Goal: Use online tool/utility: Utilize a website feature to perform a specific function

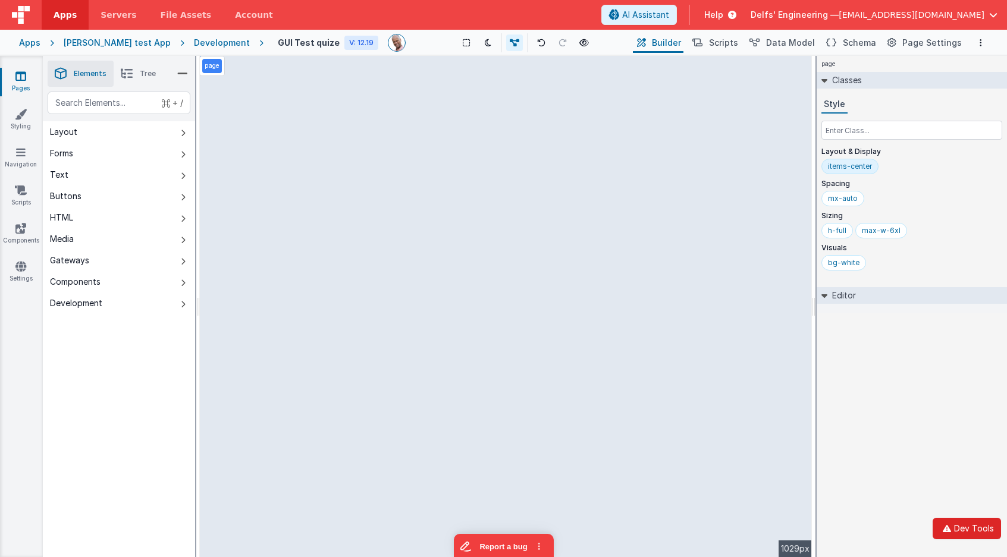
click at [957, 527] on button "Dev Tools" at bounding box center [966, 528] width 68 height 21
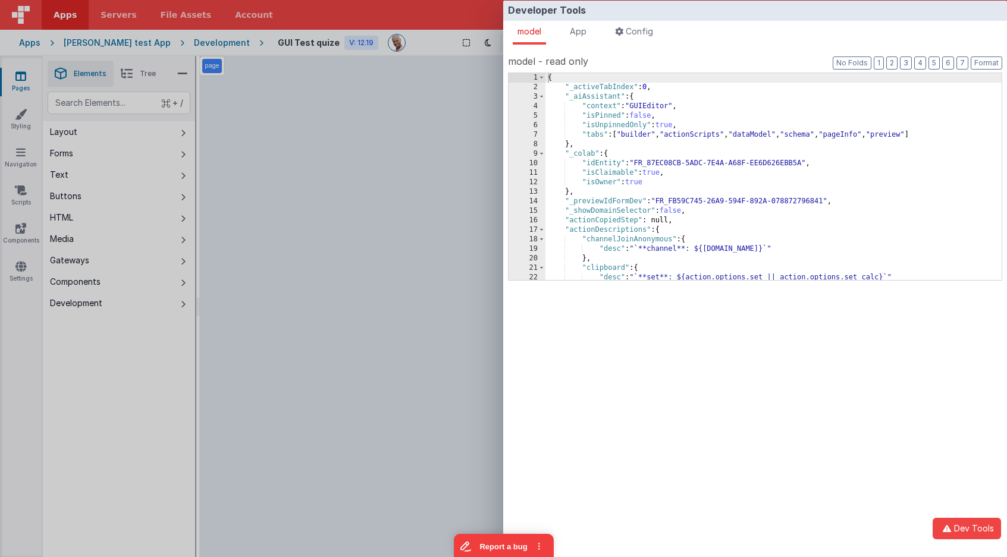
click at [648, 28] on span "Config" at bounding box center [639, 31] width 27 height 10
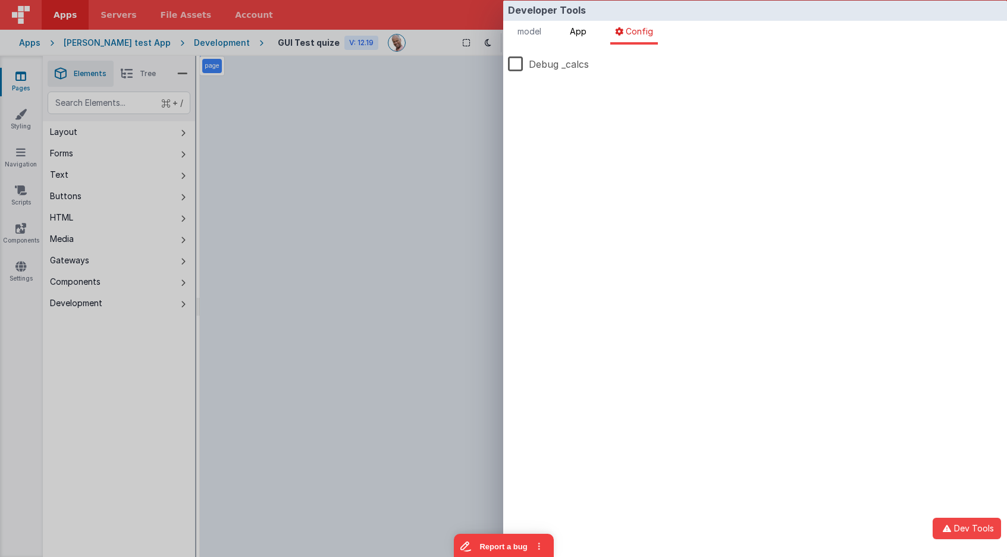
click at [574, 28] on span "App" at bounding box center [578, 31] width 17 height 10
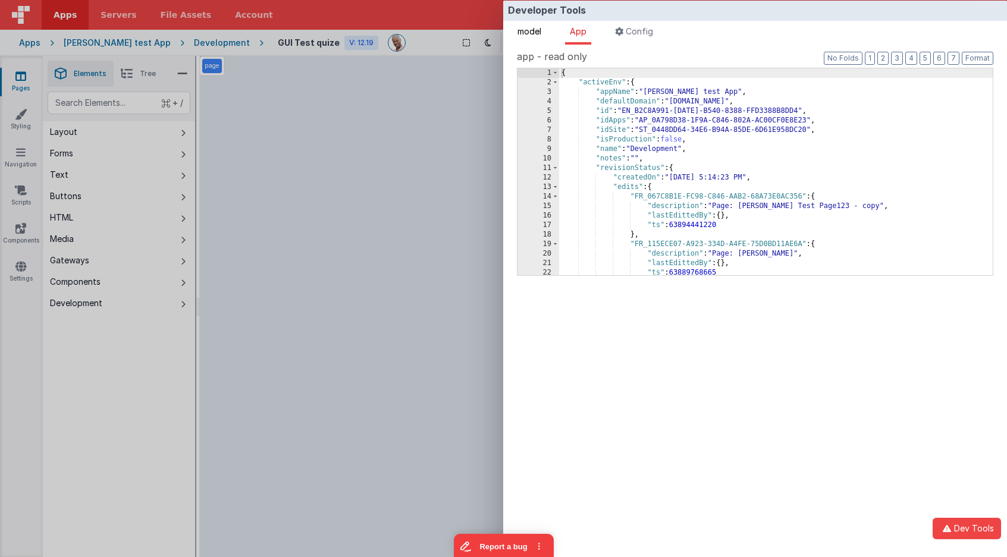
click at [539, 27] on span "model" at bounding box center [529, 31] width 24 height 10
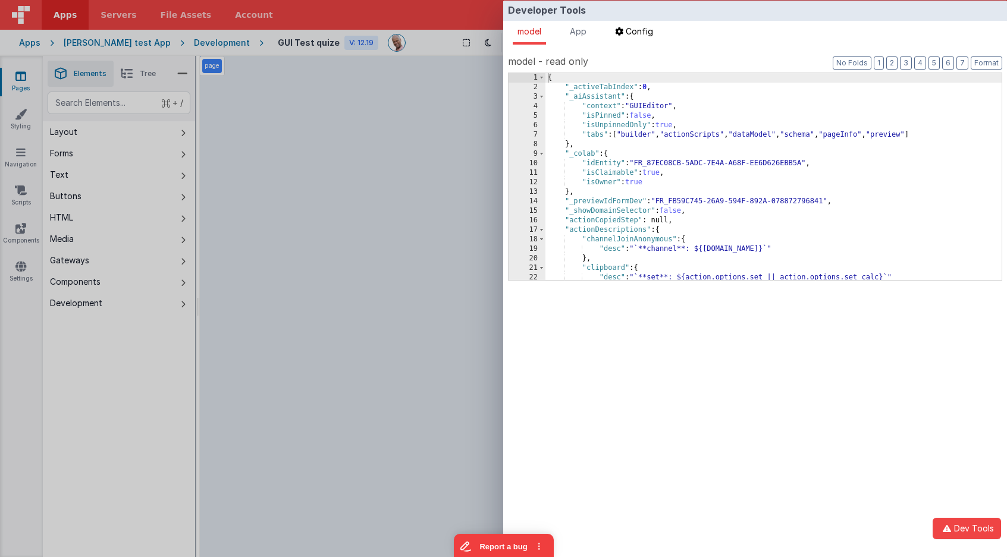
click at [650, 28] on span "Config" at bounding box center [639, 31] width 27 height 10
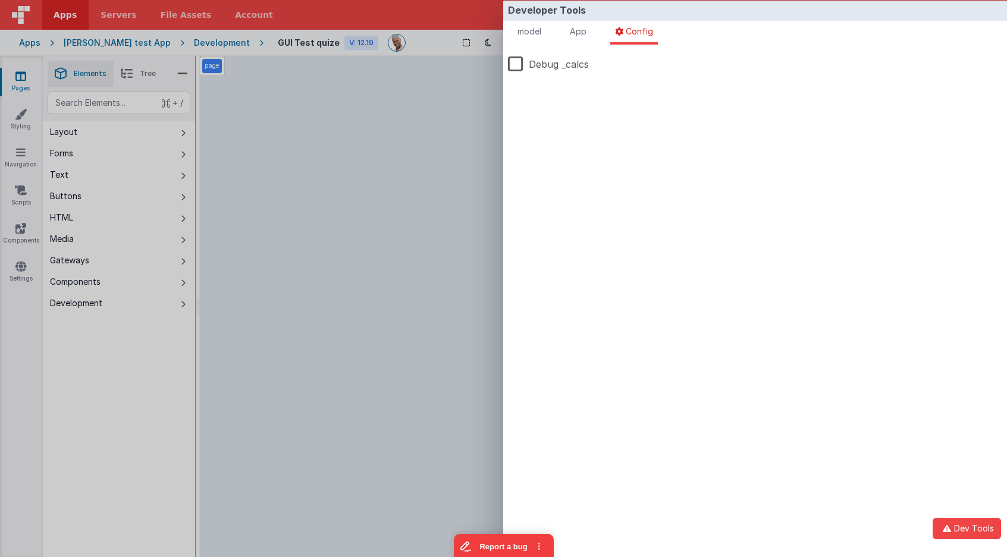
click at [532, 172] on div "Debug _calcs Try the new dev tools" at bounding box center [755, 113] width 494 height 128
click at [543, 25] on li "model" at bounding box center [529, 33] width 33 height 24
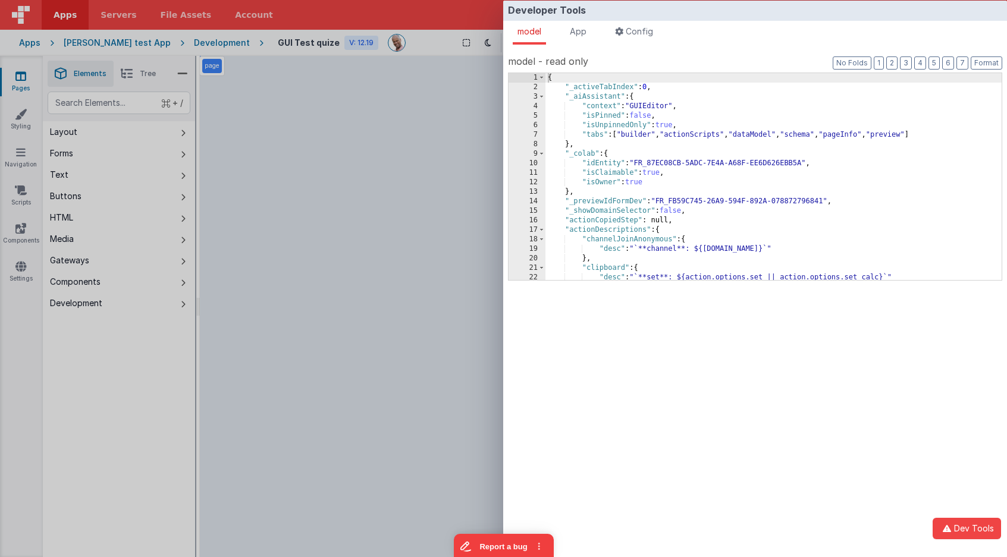
drag, startPoint x: 586, startPoint y: 30, endPoint x: 611, endPoint y: 28, distance: 25.1
click at [586, 30] on span "App" at bounding box center [578, 31] width 17 height 10
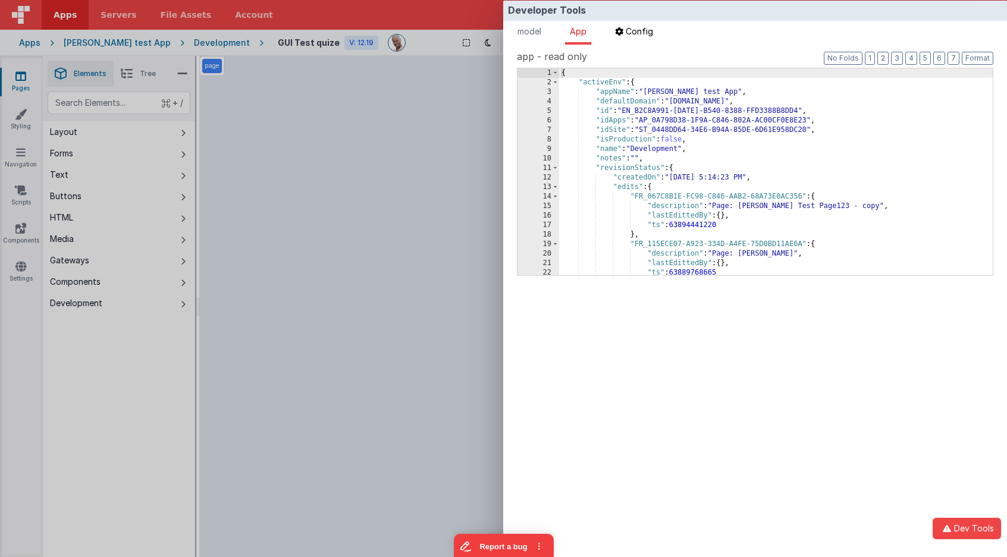
click at [634, 27] on span "Config" at bounding box center [639, 31] width 27 height 10
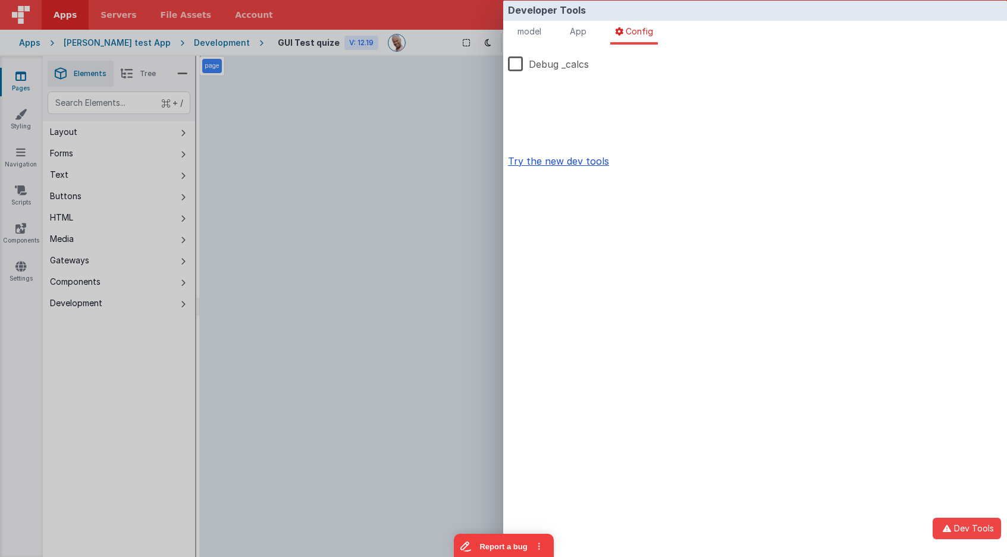
click at [544, 158] on button "Try the new dev tools" at bounding box center [558, 161] width 101 height 14
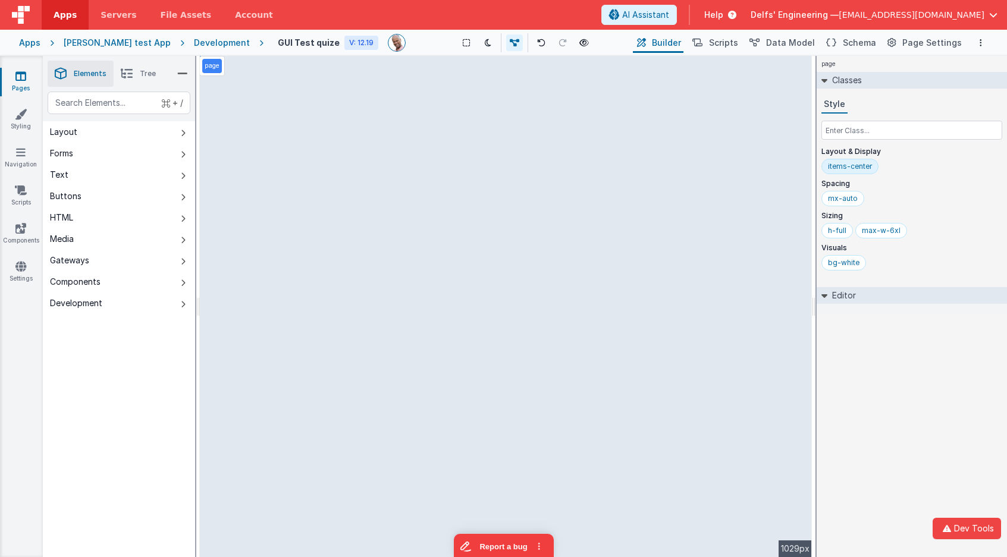
click at [877, 368] on div "page Classes Style Layout & Display items-center Spacing mx-auto Sizing h-full …" at bounding box center [912, 306] width 190 height 501
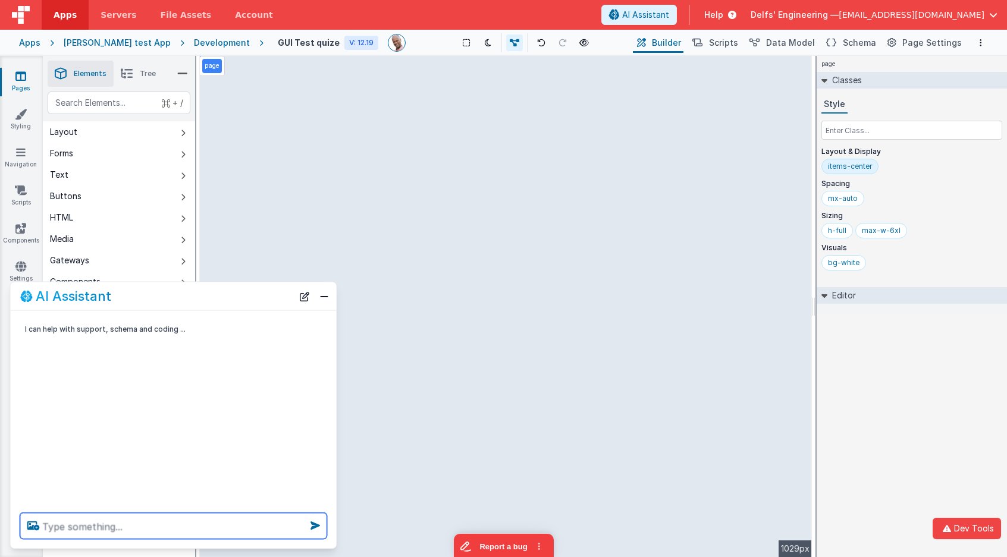
click at [187, 526] on textarea at bounding box center [173, 526] width 307 height 26
type textarea "hello"
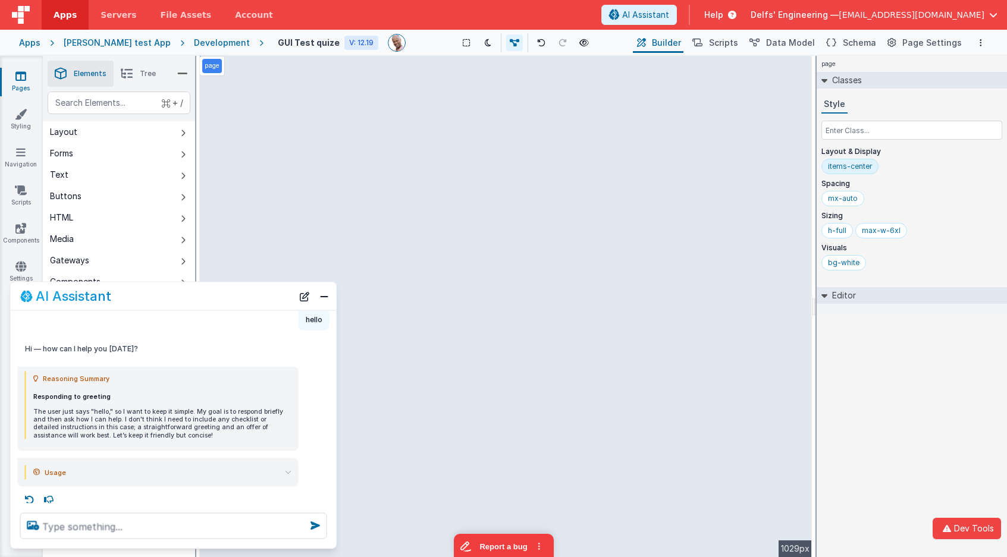
scroll to position [40, 0]
click at [152, 530] on textarea at bounding box center [173, 526] width 307 height 26
type textarea "run hello world tool"
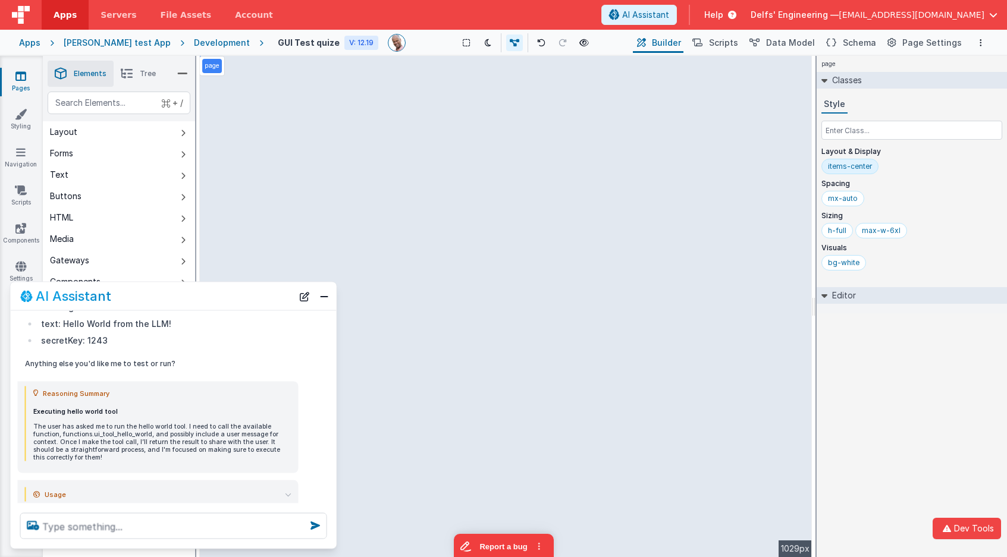
scroll to position [373, 0]
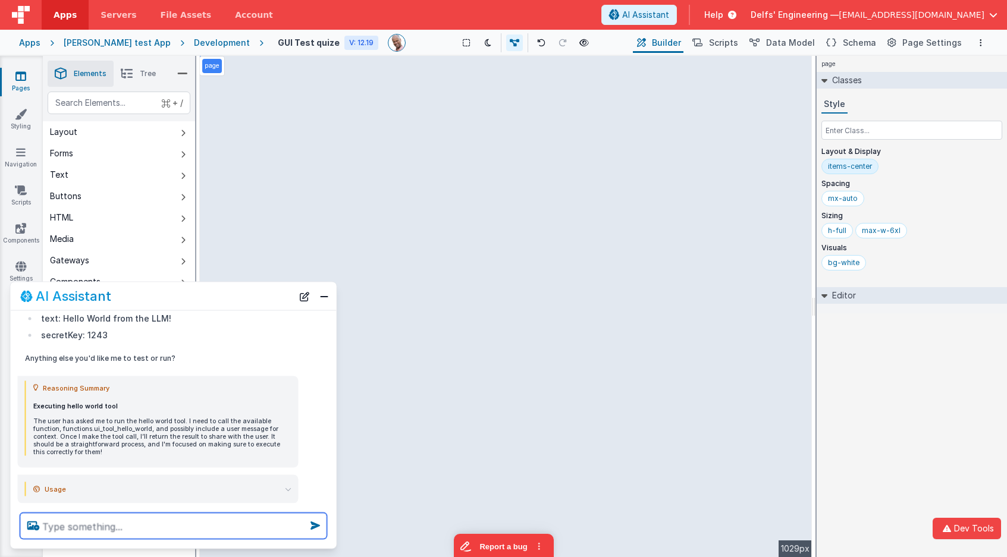
click at [224, 525] on textarea at bounding box center [173, 526] width 307 height 26
type textarea "call it 5 times in parrallel"
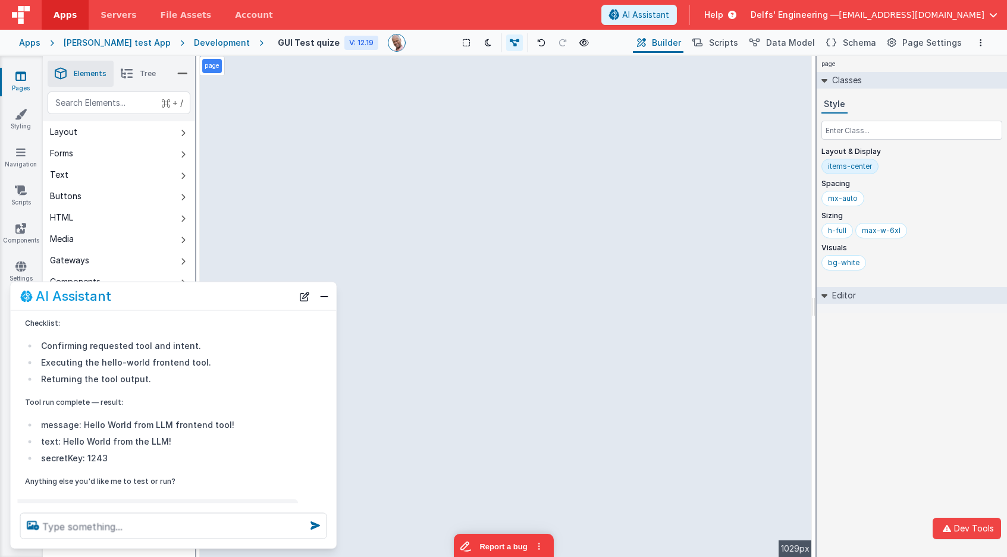
scroll to position [295, 0]
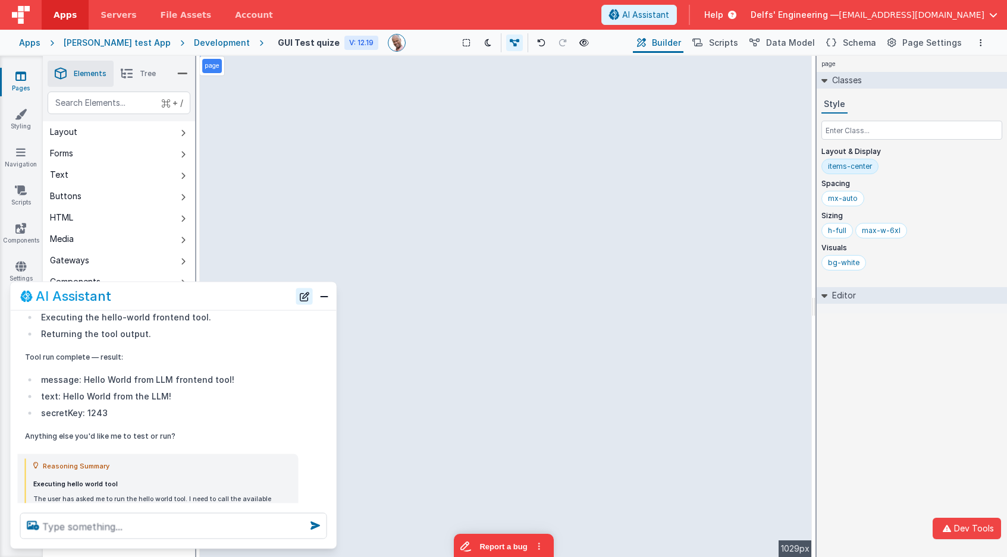
drag, startPoint x: 306, startPoint y: 298, endPoint x: 297, endPoint y: 302, distance: 10.2
click at [306, 298] on button "New Chat" at bounding box center [304, 296] width 17 height 17
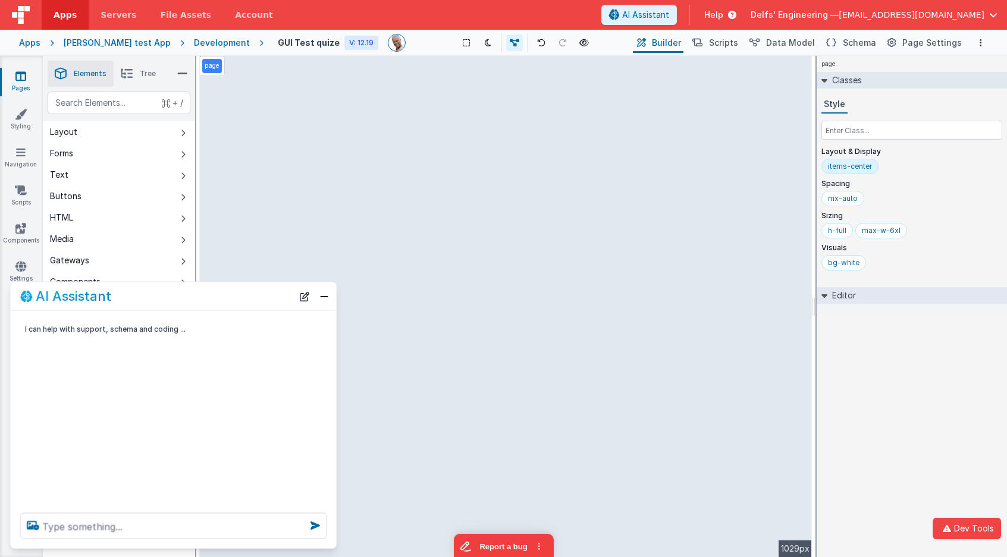
scroll to position [0, 0]
click at [190, 524] on textarea at bounding box center [173, 526] width 307 height 26
type textarea "makt avatars square"
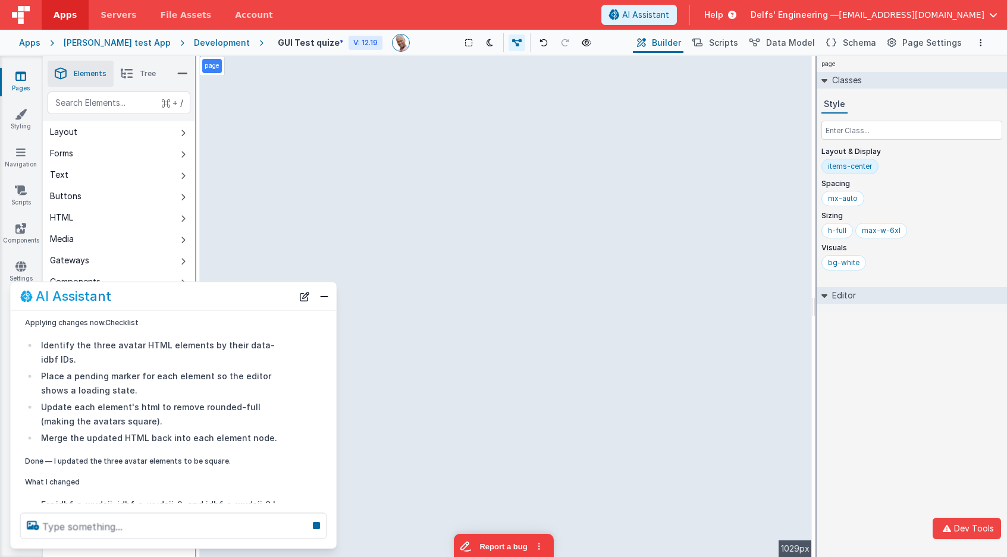
scroll to position [233, 0]
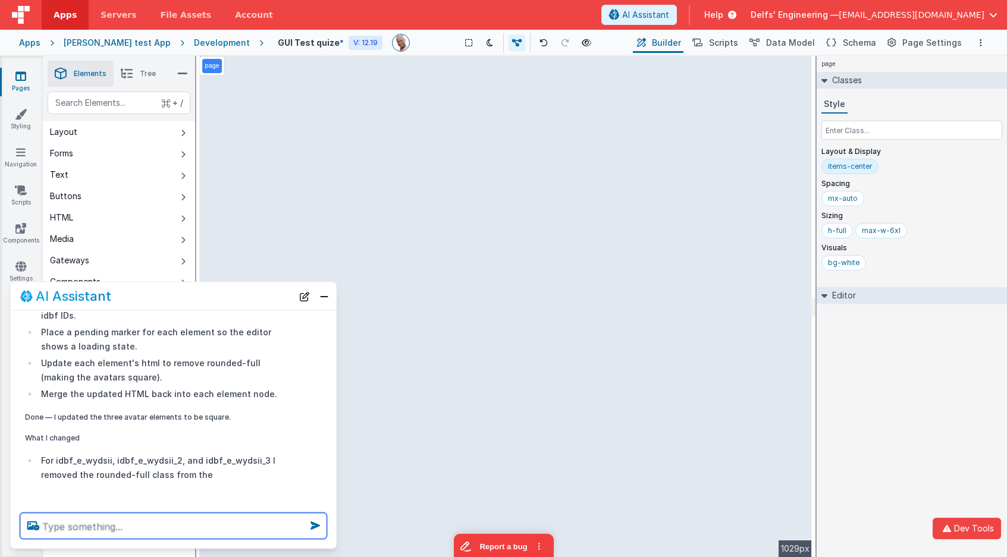
click at [225, 527] on textarea at bounding box center [173, 526] width 307 height 26
type textarea "get an image of a cat"
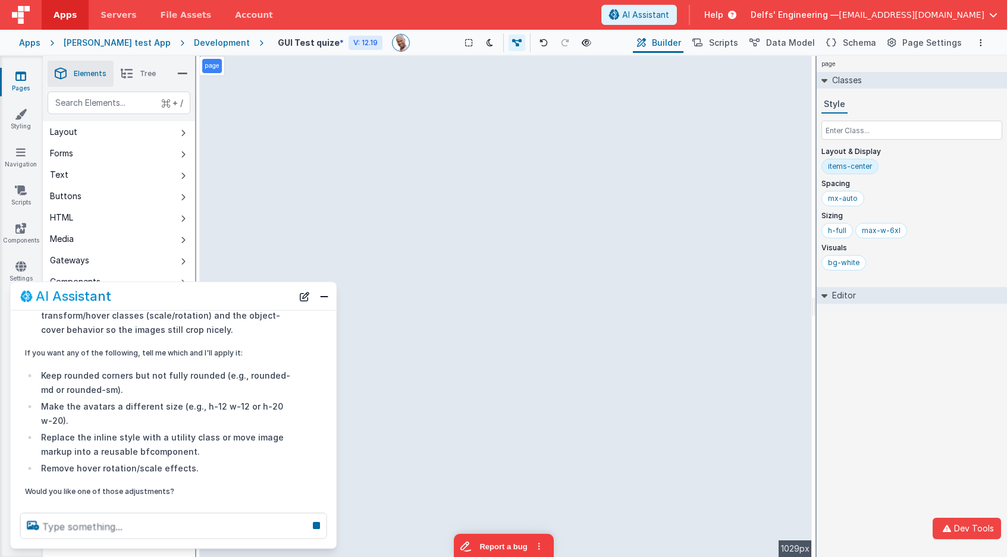
scroll to position [581, 0]
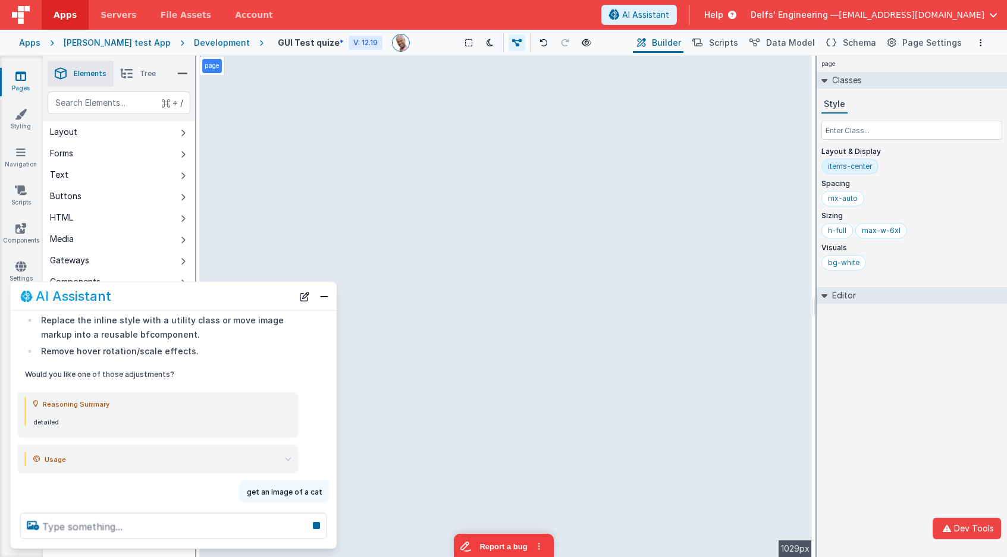
click at [282, 452] on summary "Usage" at bounding box center [162, 459] width 258 height 14
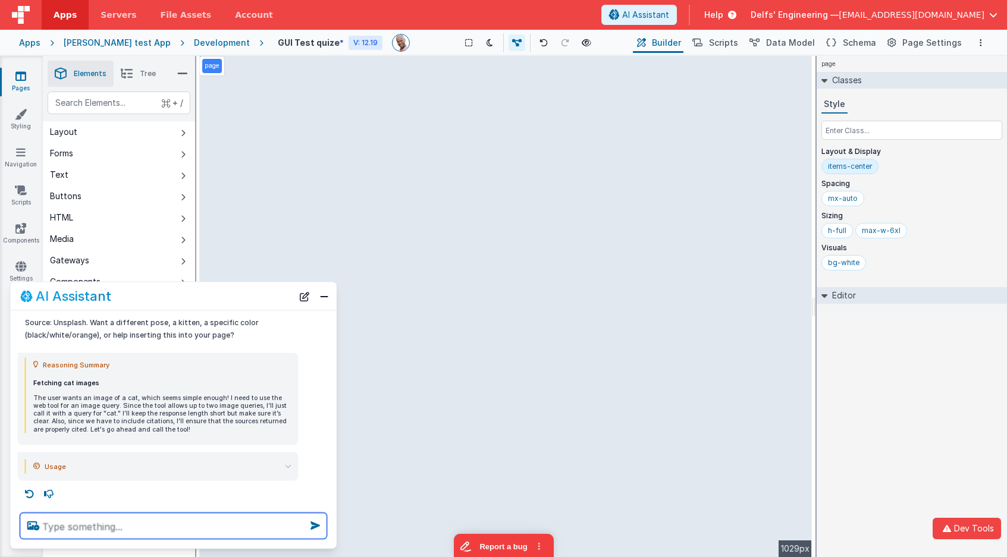
scroll to position [1006, 0]
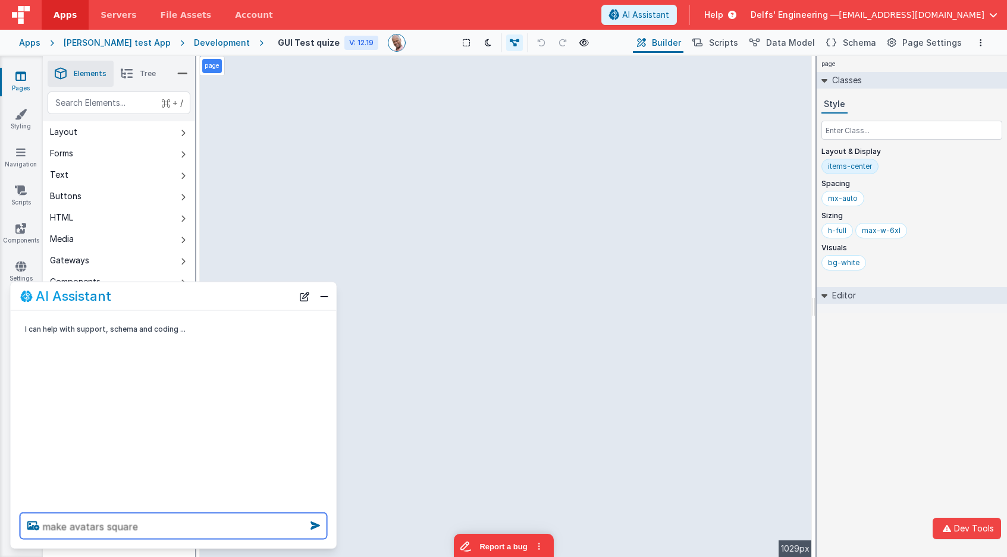
type textarea "make avatars square"
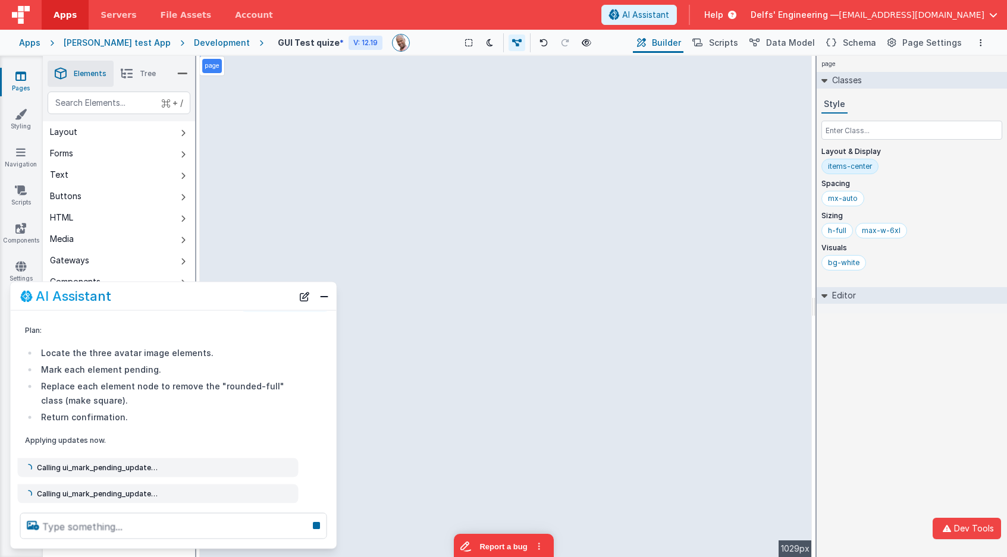
scroll to position [83, 0]
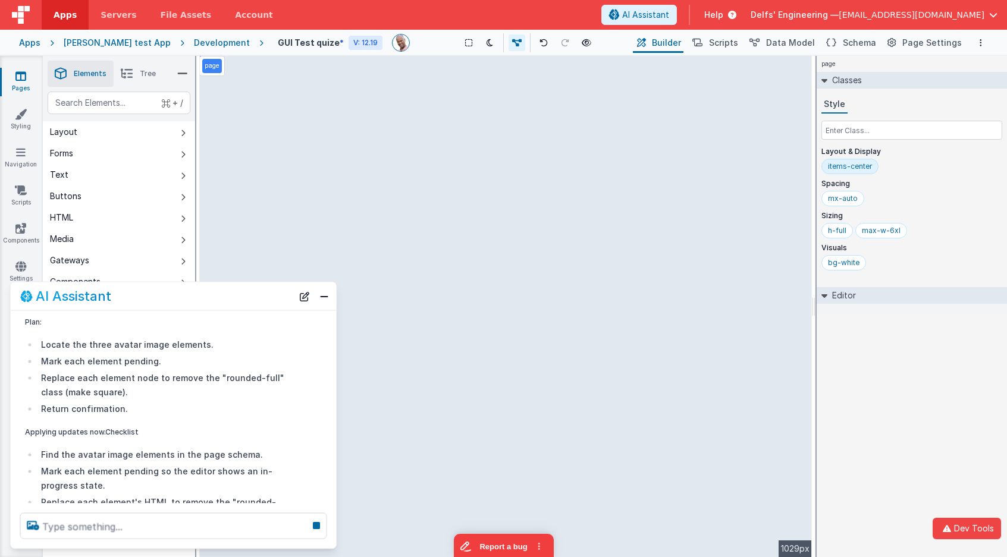
click at [333, 535] on div at bounding box center [174, 526] width 326 height 45
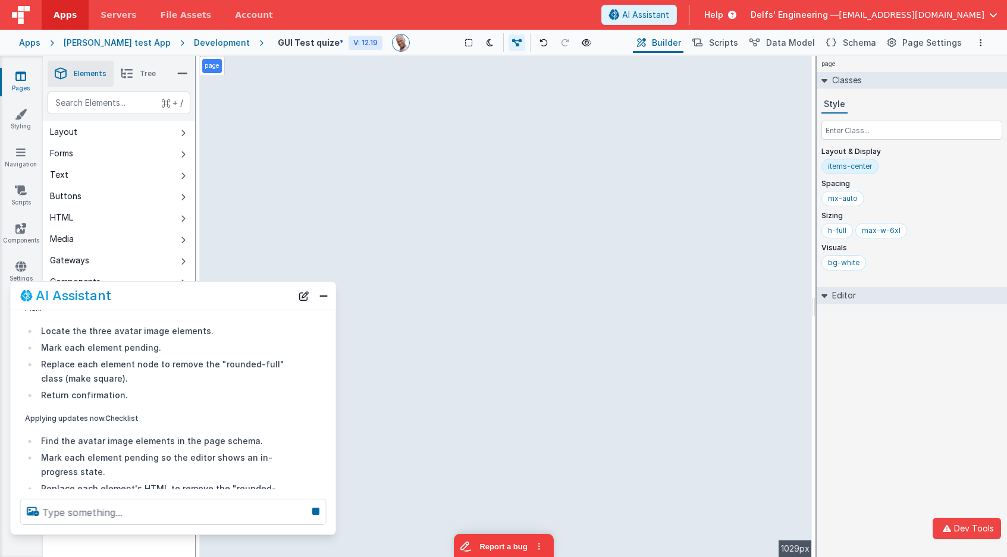
drag, startPoint x: 334, startPoint y: 545, endPoint x: 351, endPoint y: 523, distance: 28.0
click at [335, 530] on div at bounding box center [173, 511] width 325 height 45
